Goal: Check status: Check status

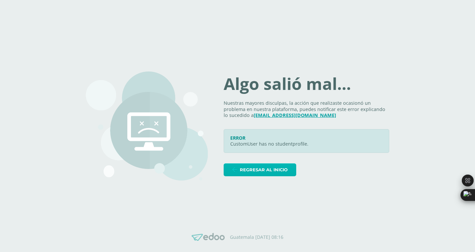
click at [266, 170] on span "Regresar al inicio" at bounding box center [264, 170] width 48 height 12
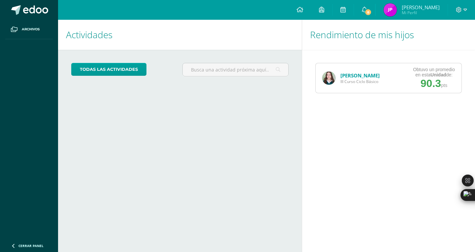
click at [355, 73] on link "[PERSON_NAME]" at bounding box center [359, 75] width 39 height 7
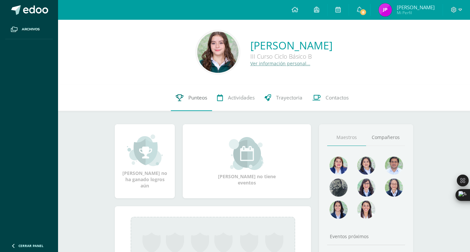
click at [192, 96] on span "Punteos" at bounding box center [197, 97] width 19 height 7
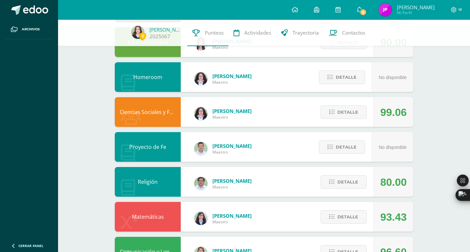
scroll to position [111, 0]
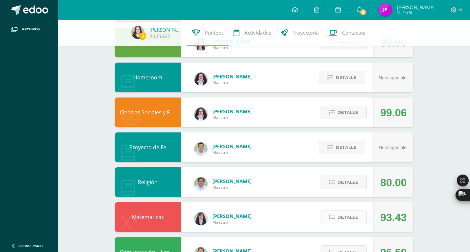
click at [343, 218] on span "Detalle" at bounding box center [348, 217] width 21 height 12
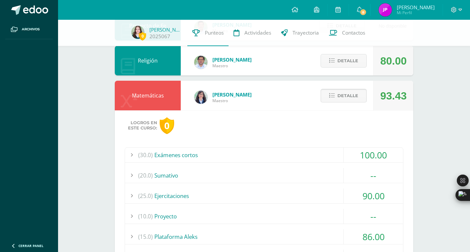
scroll to position [233, 0]
click at [217, 154] on div "(30.0) Exámenes cortos" at bounding box center [264, 154] width 278 height 15
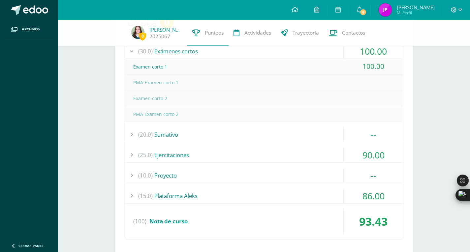
scroll to position [336, 0]
